Goal: Task Accomplishment & Management: Manage account settings

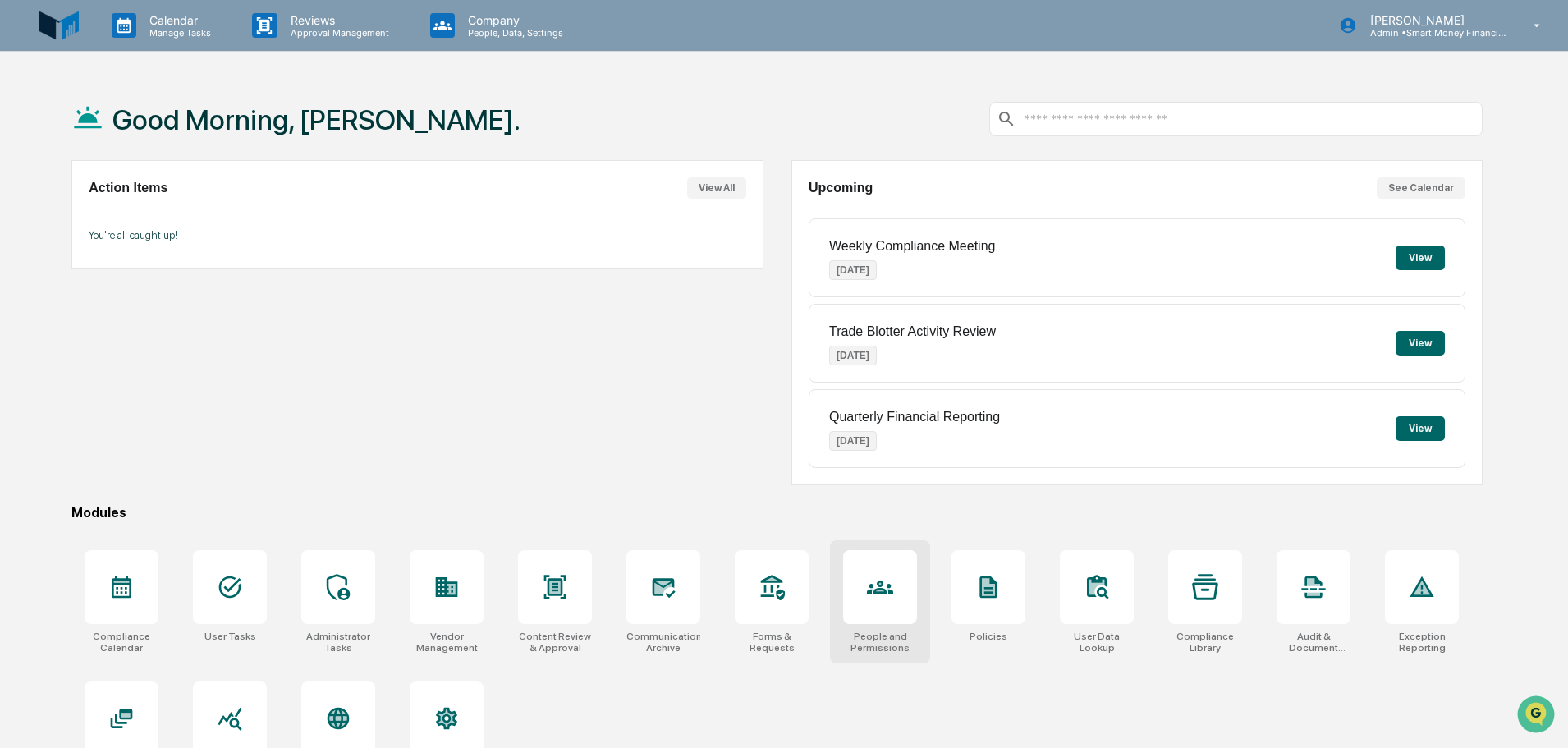
click at [881, 562] on div at bounding box center [880, 587] width 73 height 73
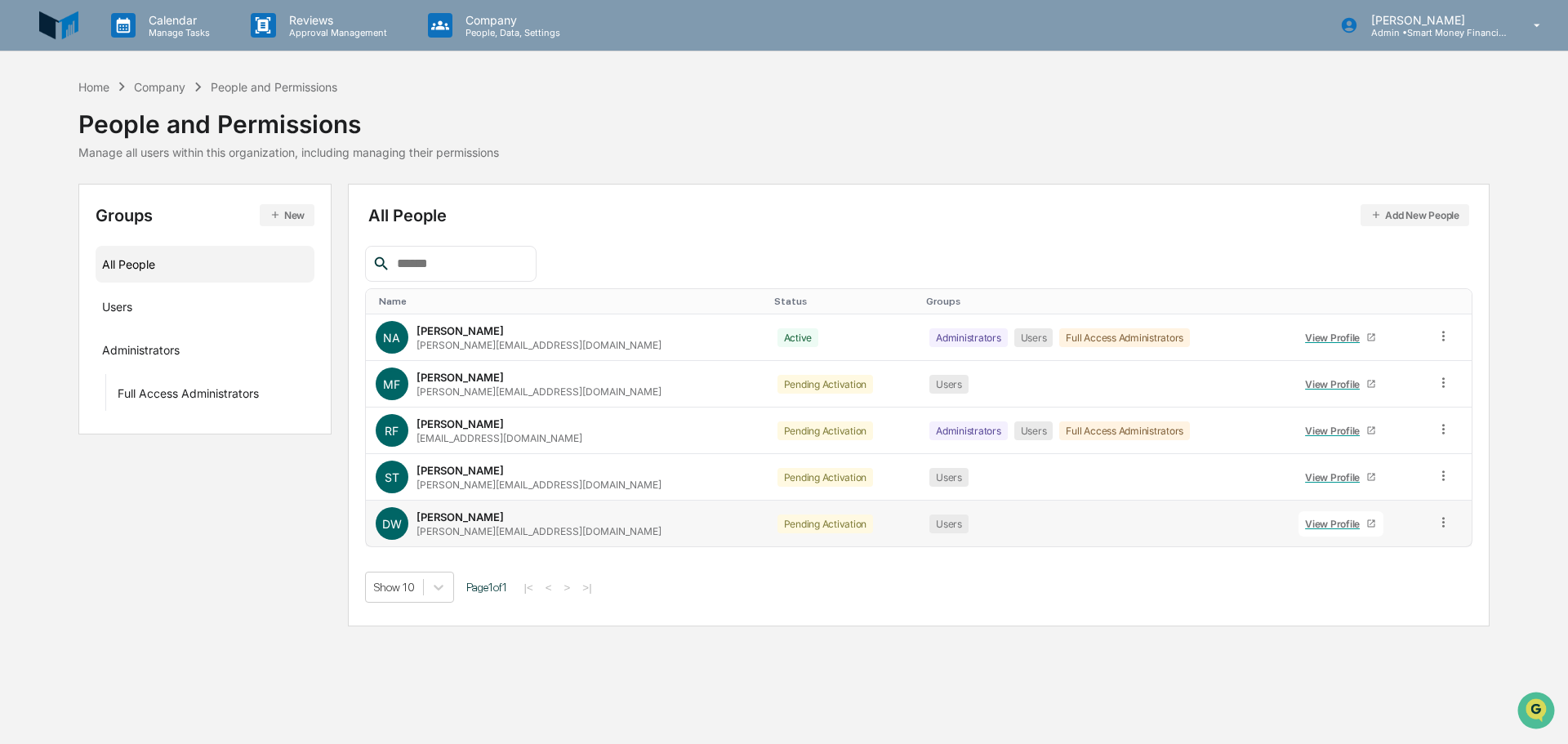
click at [1438, 513] on td at bounding box center [1448, 523] width 46 height 46
click at [1439, 516] on icon at bounding box center [1443, 522] width 16 height 16
click at [1399, 572] on div "Change Status" at bounding box center [1369, 581] width 136 height 20
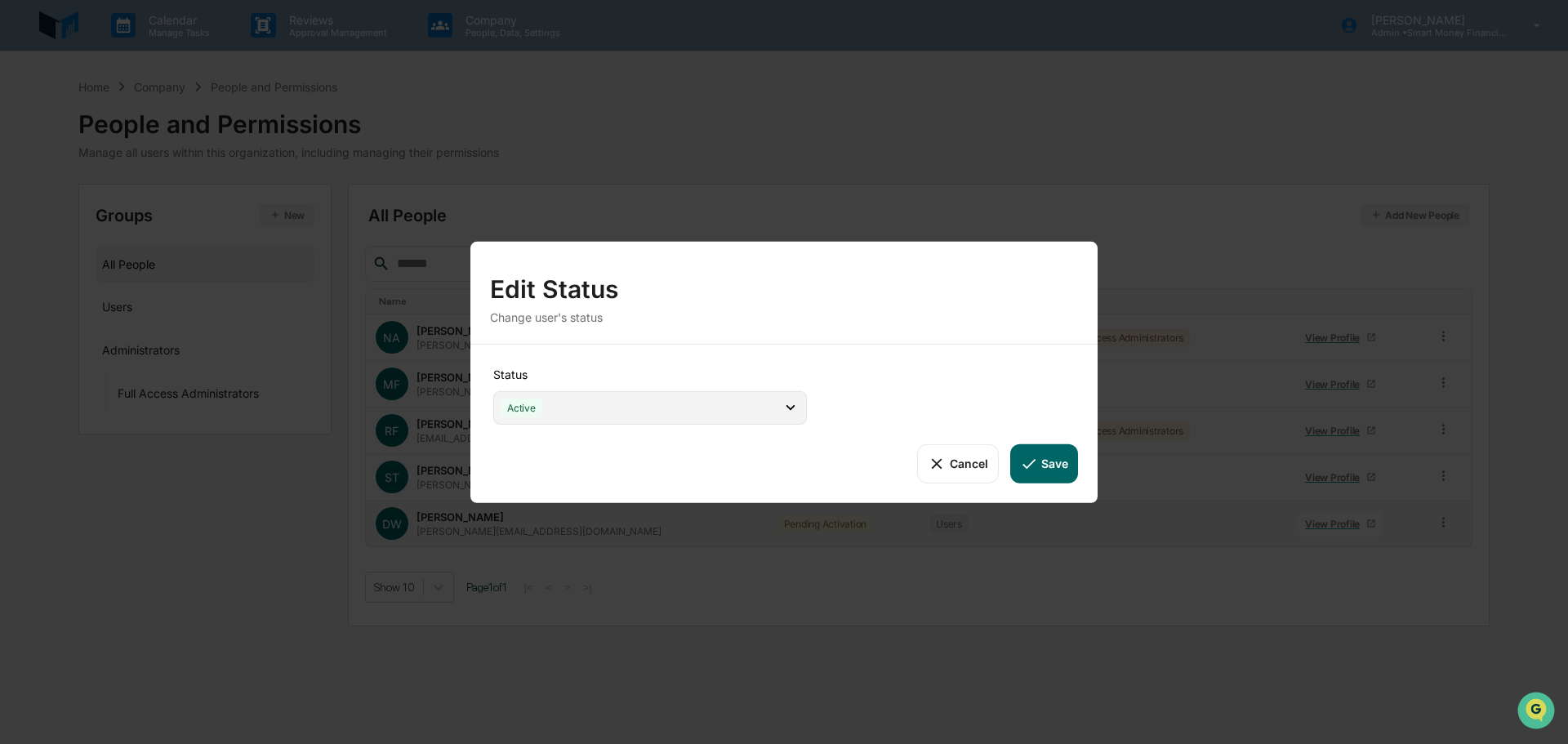
click at [758, 415] on div "Active" at bounding box center [650, 408] width 314 height 34
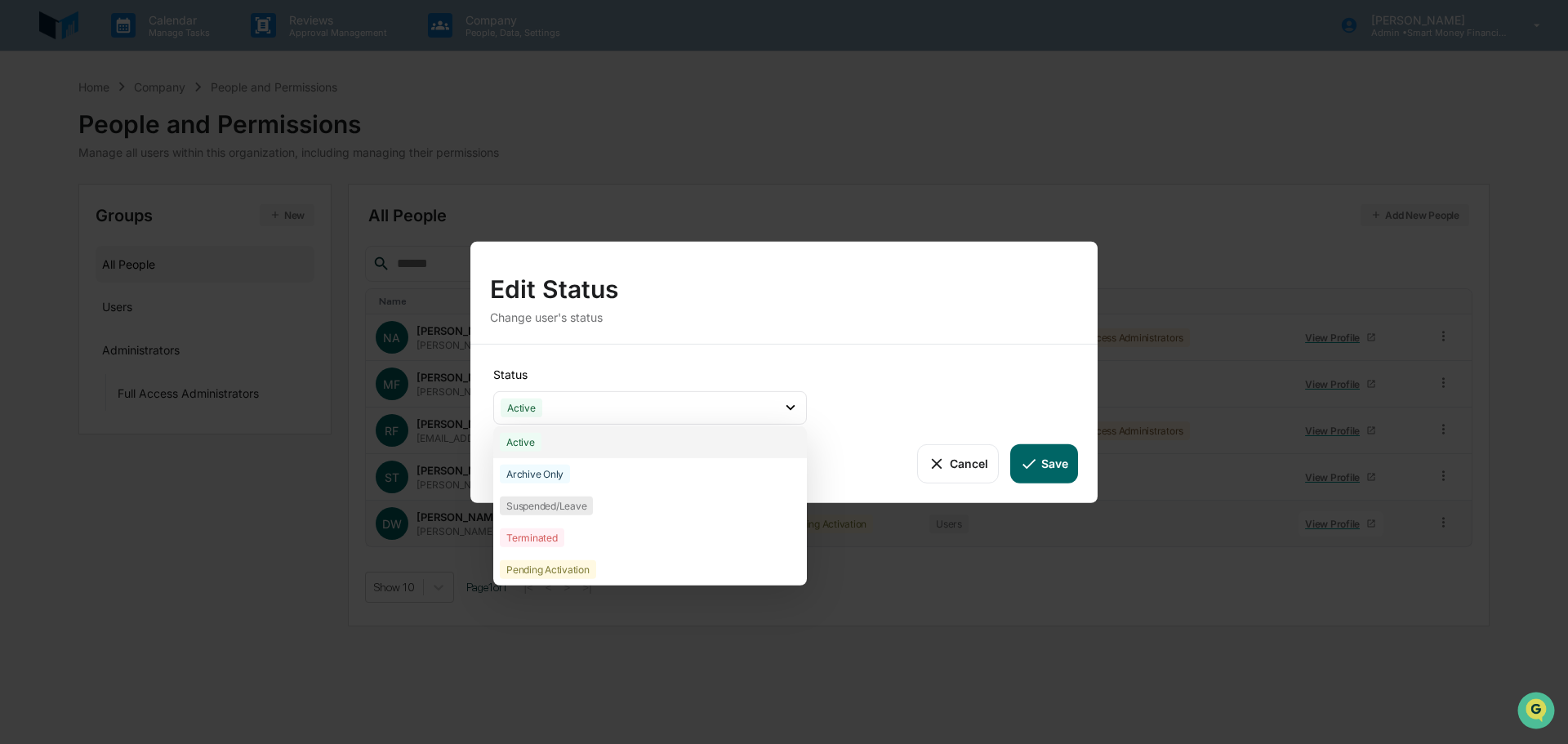
click at [749, 426] on div "Active" at bounding box center [650, 441] width 314 height 32
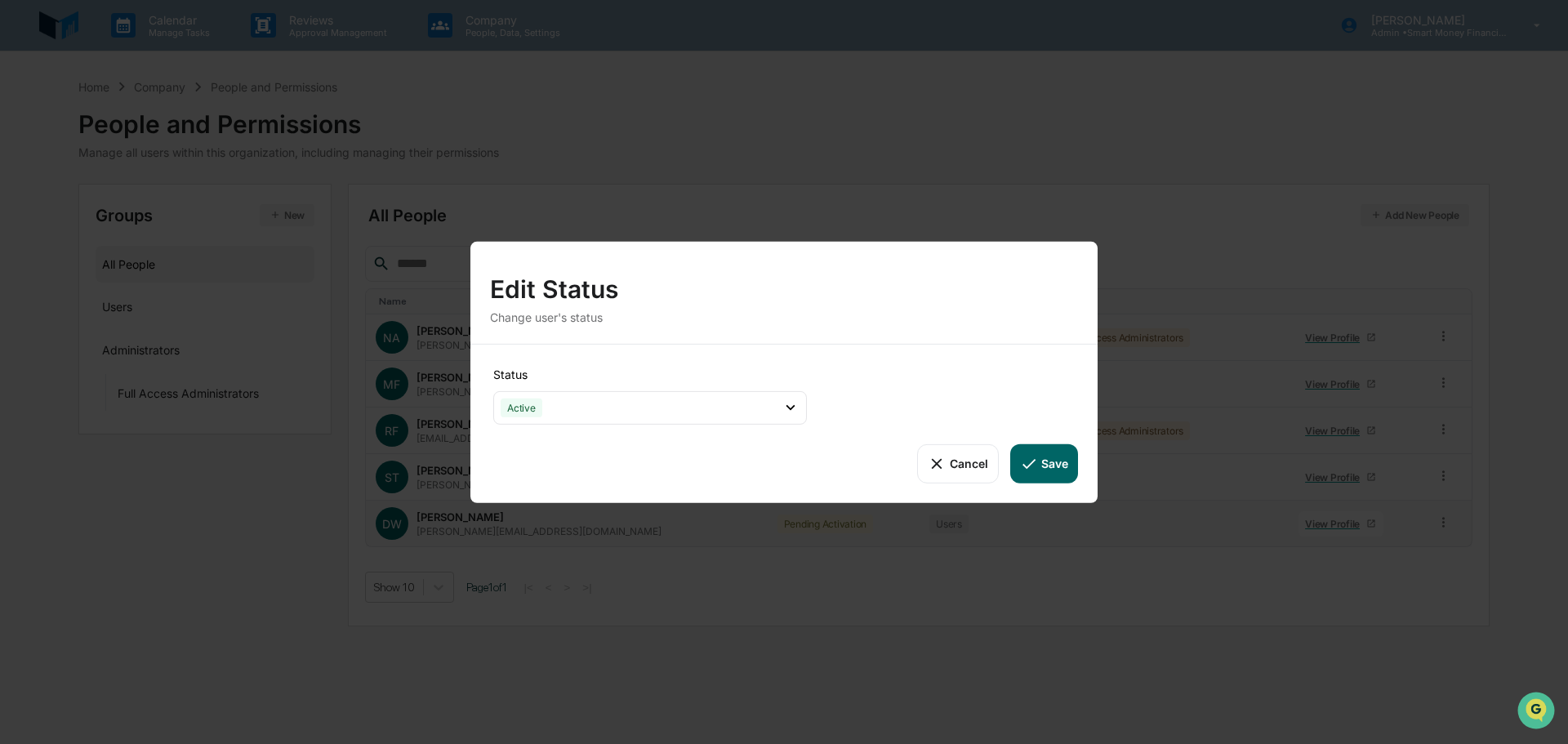
click at [1056, 456] on button "Save" at bounding box center [1044, 463] width 67 height 39
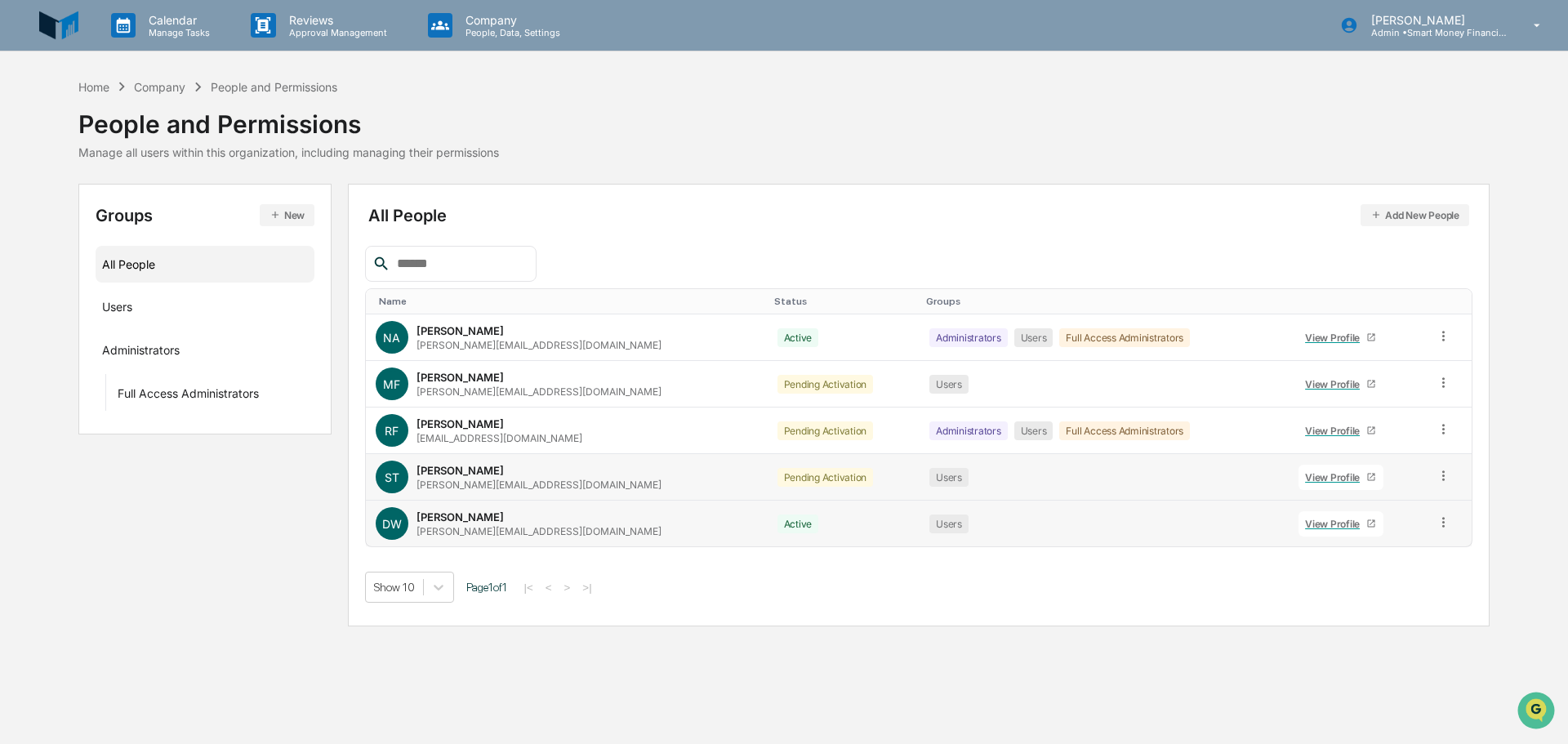
click at [1436, 470] on icon at bounding box center [1443, 476] width 16 height 16
click at [1347, 538] on div "Change Status" at bounding box center [1369, 535] width 136 height 20
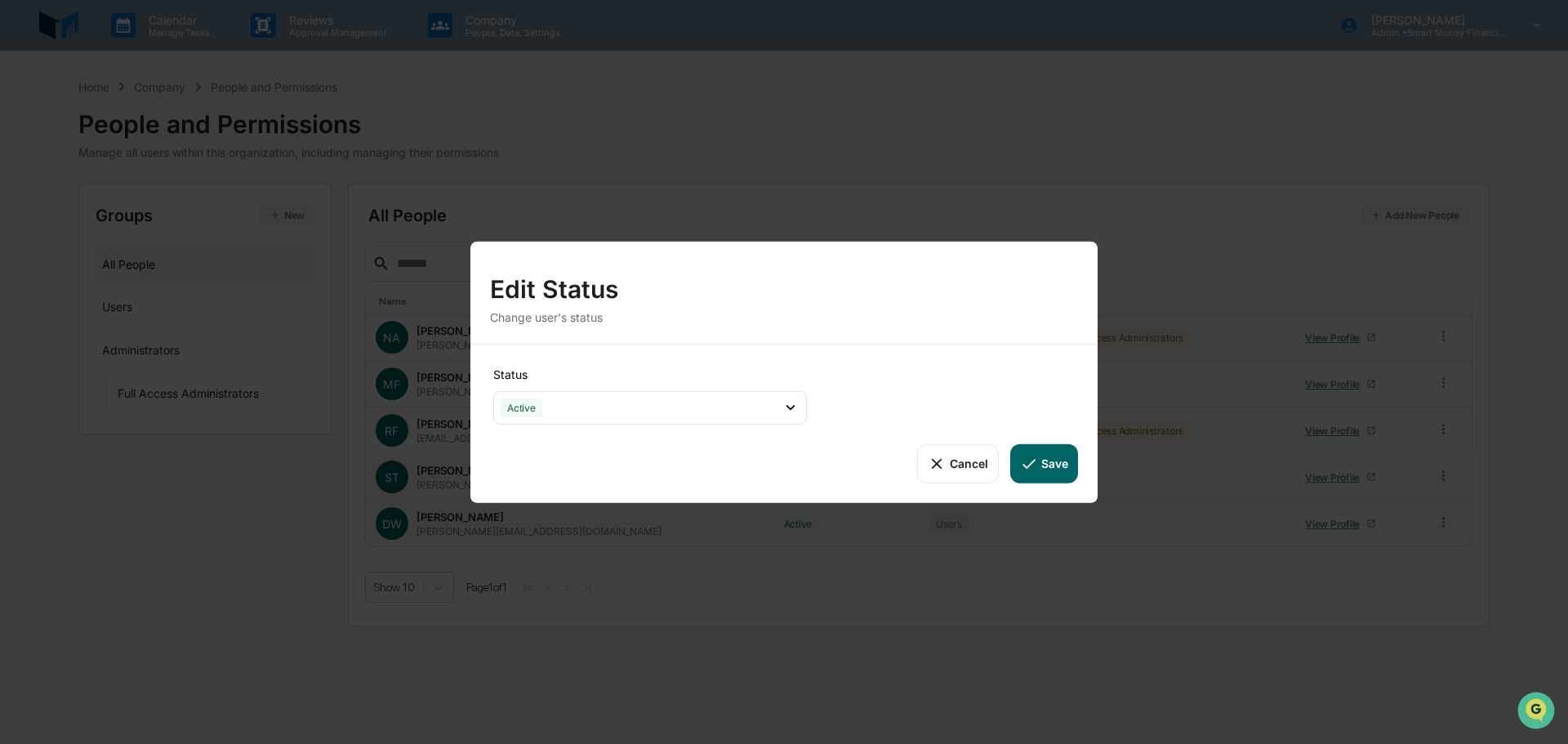
click at [1056, 457] on button "Save" at bounding box center [1044, 463] width 67 height 39
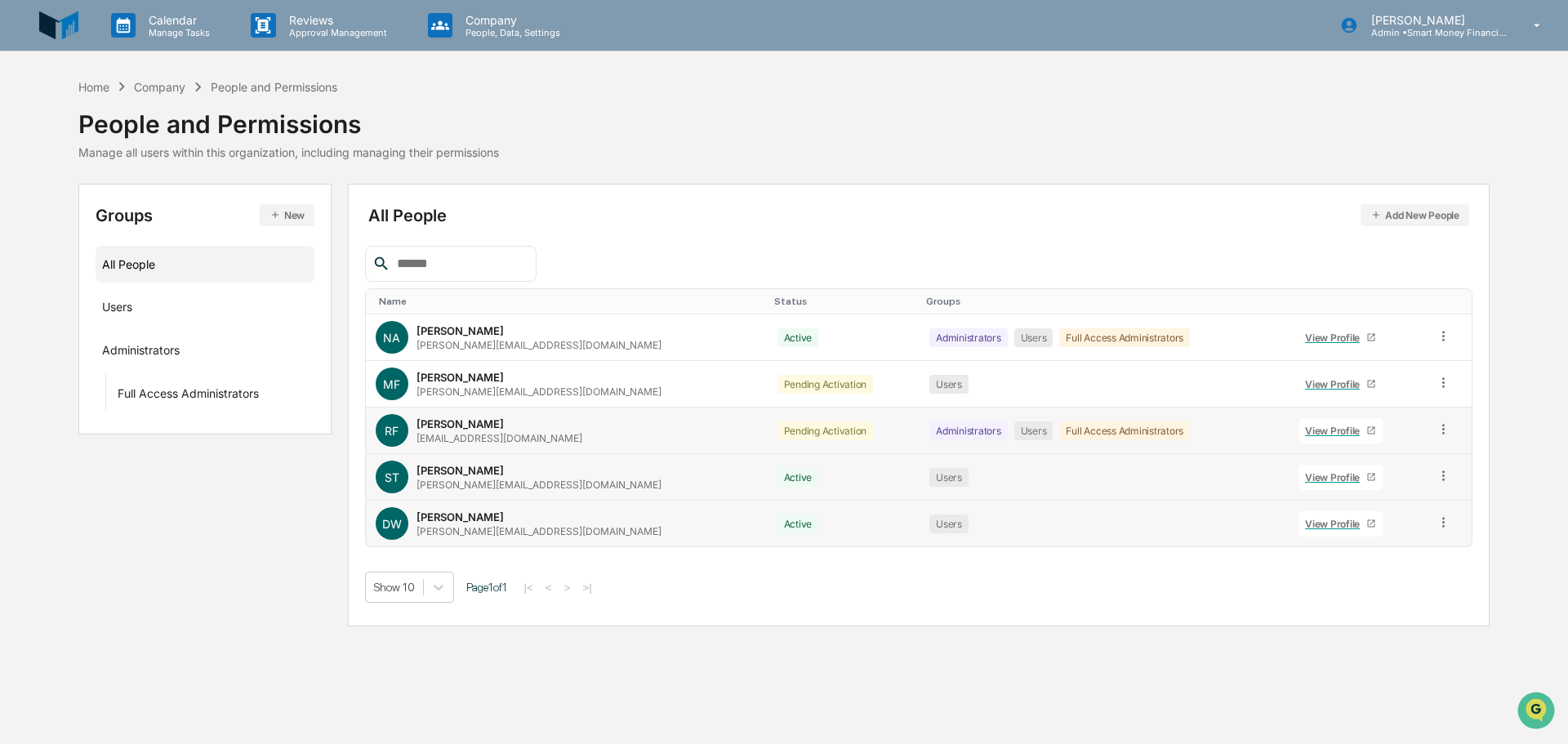
click at [1436, 431] on icon at bounding box center [1443, 429] width 16 height 16
click at [1367, 489] on div "Change Status" at bounding box center [1369, 488] width 136 height 20
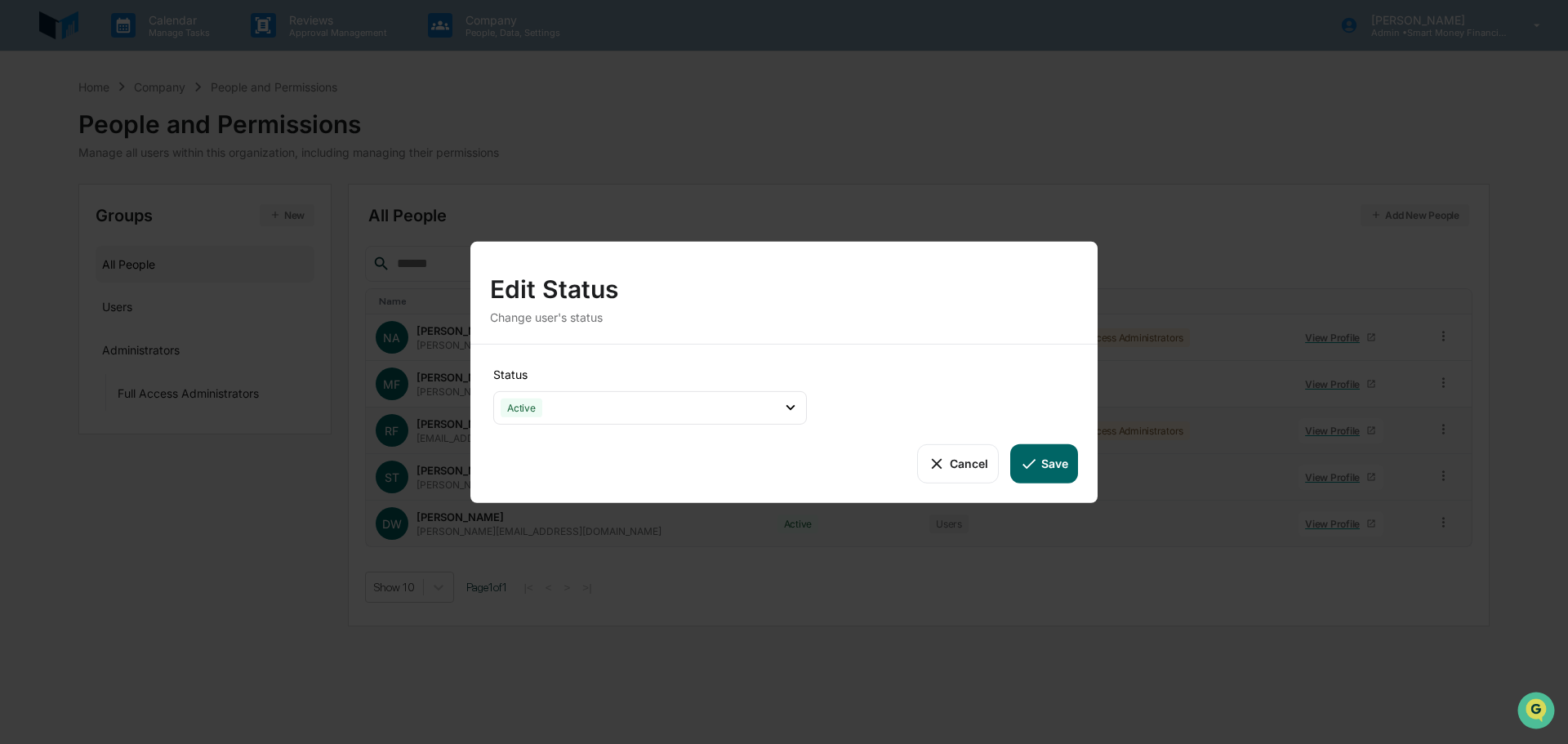
click at [1049, 456] on button "Save" at bounding box center [1044, 463] width 67 height 39
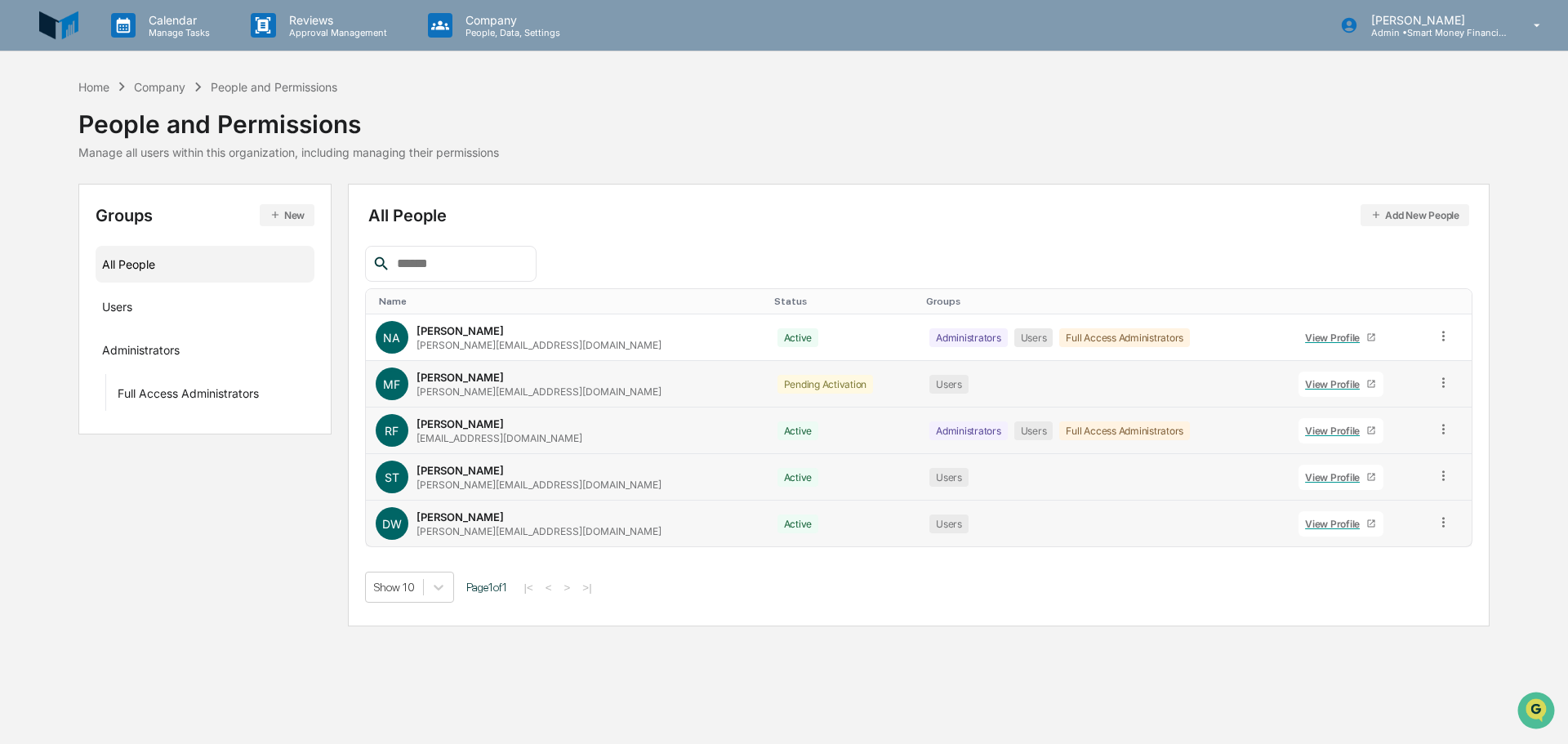
click at [1441, 386] on icon at bounding box center [1443, 382] width 16 height 16
click at [1397, 450] on div "Change Status" at bounding box center [1369, 441] width 136 height 20
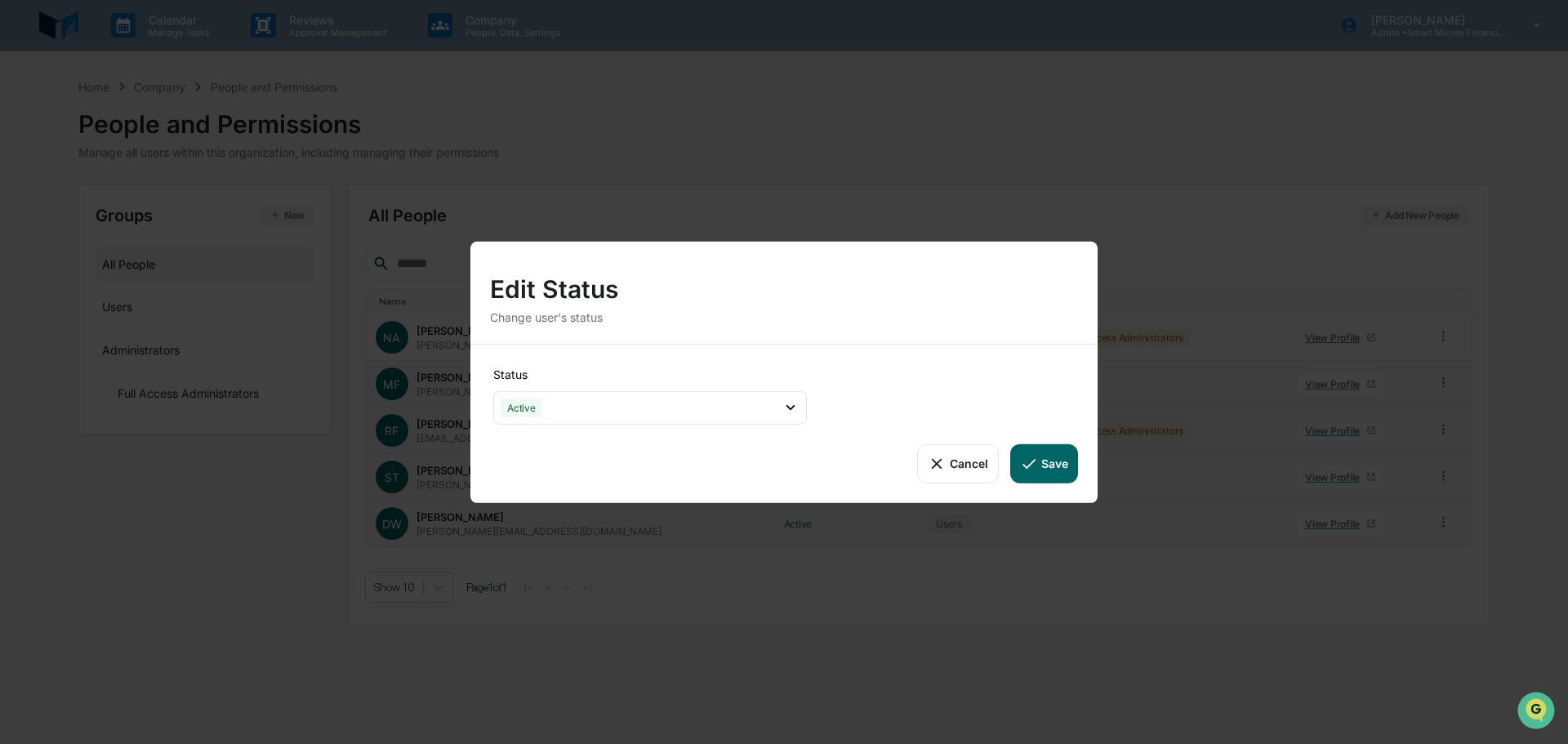
click at [1062, 472] on button "Save" at bounding box center [1044, 463] width 67 height 39
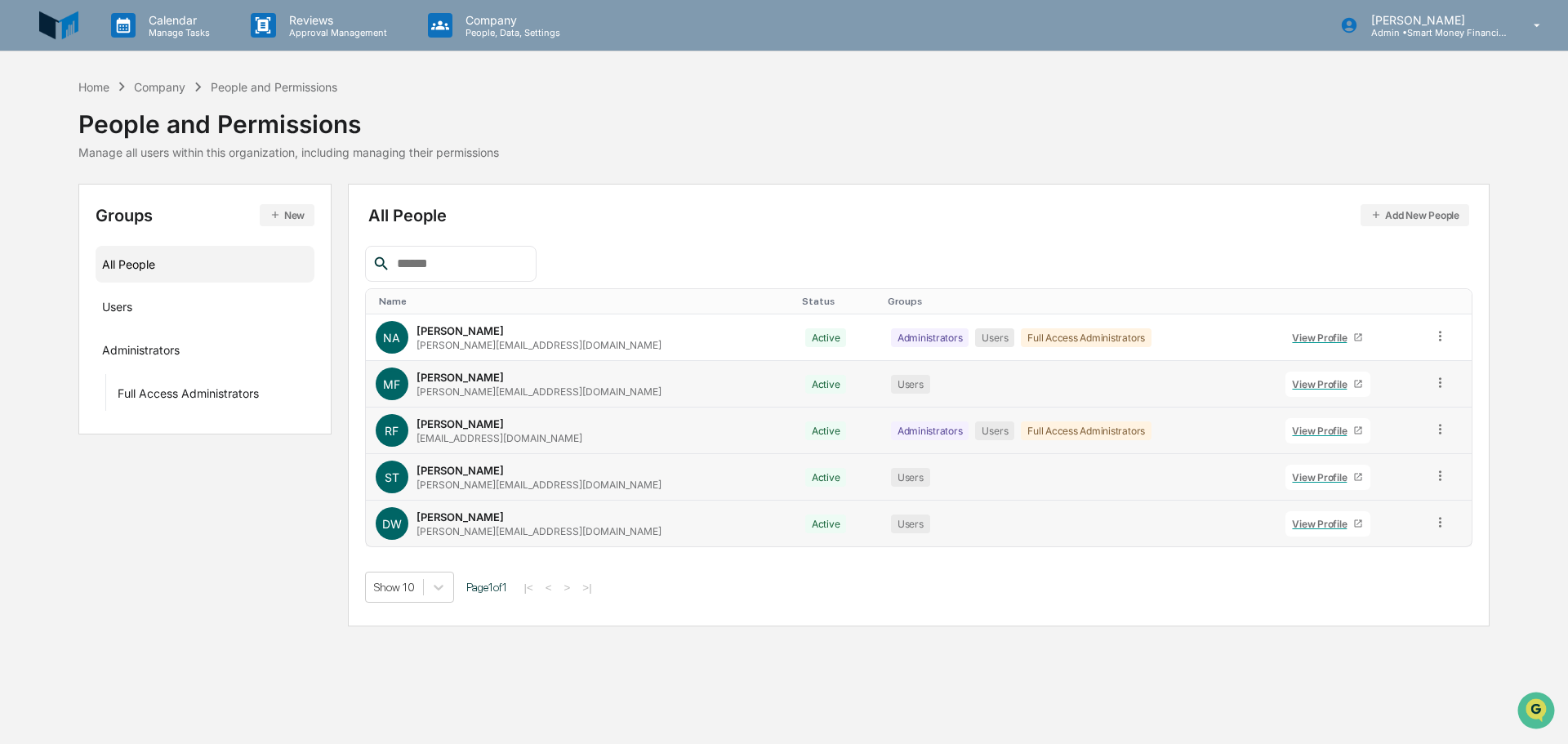
click at [671, 641] on div "Calendar Manage Tasks Reviews Approval Management Company People, Data, Setting…" at bounding box center [784, 372] width 1568 height 744
click at [660, 656] on div "Calendar Manage Tasks Reviews Approval Management Company People, Data, Setting…" at bounding box center [784, 372] width 1568 height 744
